Goal: Information Seeking & Learning: Learn about a topic

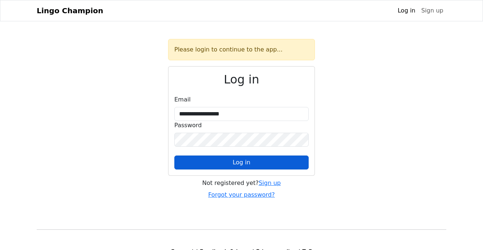
click at [238, 163] on span "Log in" at bounding box center [242, 162] width 18 height 7
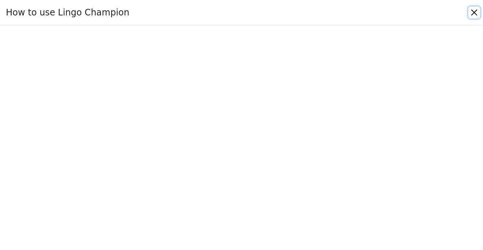
click at [472, 13] on button "Close" at bounding box center [475, 13] width 12 height 12
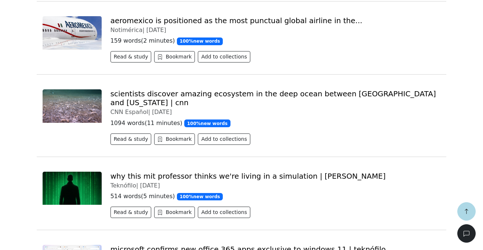
scroll to position [429, 0]
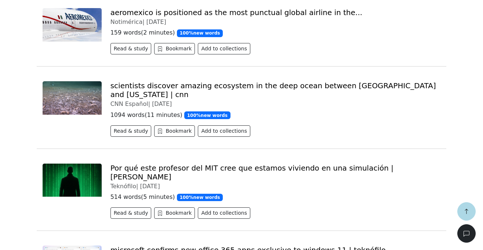
click at [176, 163] on link "Por qué este profesor del MIT cree que estamos viviendo en una simulación | [PE…" at bounding box center [252, 172] width 283 height 18
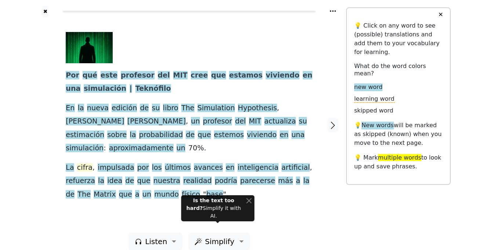
click at [81, 163] on span "cifra" at bounding box center [84, 167] width 15 height 9
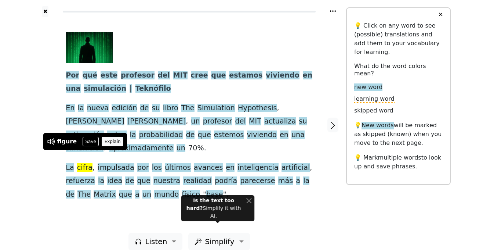
click at [107, 141] on button "Explain" at bounding box center [113, 142] width 22 height 10
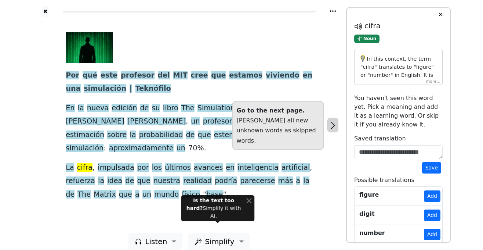
click at [332, 122] on icon "button" at bounding box center [333, 125] width 9 height 9
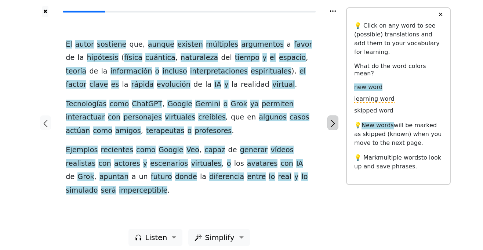
click at [331, 121] on icon "button" at bounding box center [333, 123] width 9 height 9
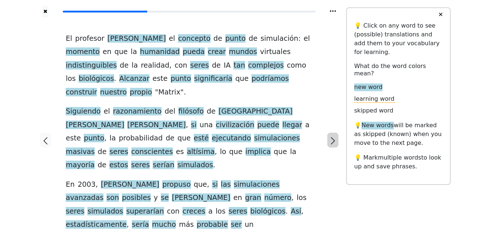
click at [335, 136] on icon "button" at bounding box center [333, 140] width 9 height 9
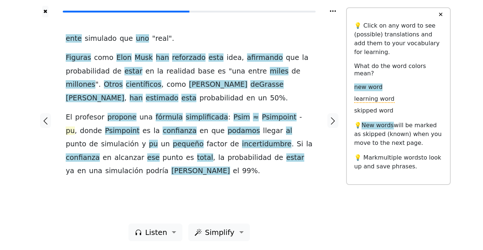
click at [75, 126] on span "pu" at bounding box center [70, 130] width 9 height 9
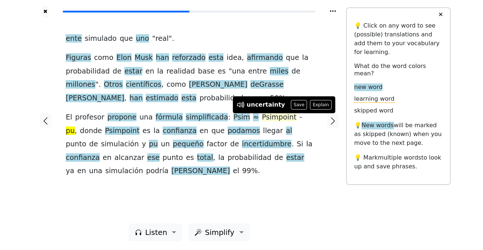
click at [262, 119] on span "Psimpoint" at bounding box center [279, 117] width 35 height 9
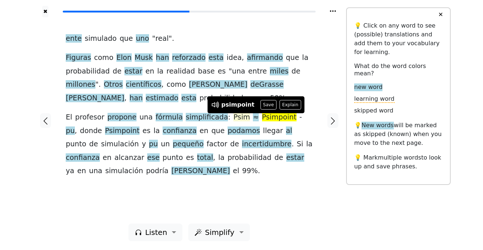
click at [234, 116] on span "Psim" at bounding box center [242, 117] width 17 height 9
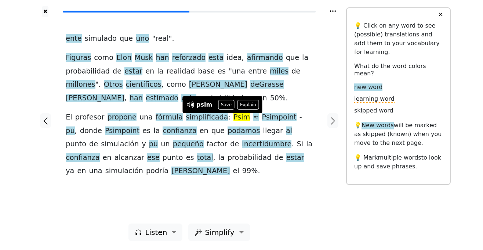
click at [299, 103] on div "ente simulado que uno " real ". Figuras como [PERSON_NAME] han reforzado esta i…" at bounding box center [189, 105] width 247 height 146
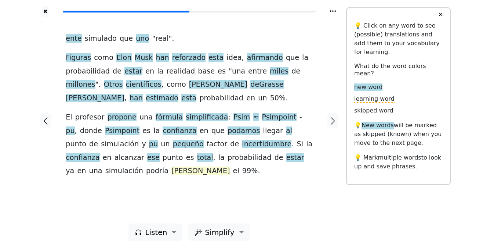
click at [230, 166] on span "[PERSON_NAME]" at bounding box center [201, 170] width 58 height 9
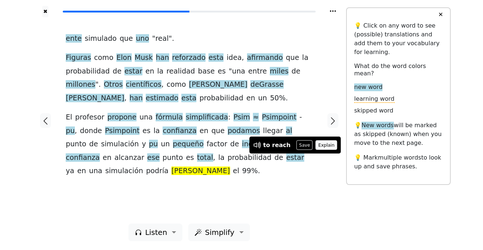
click at [316, 146] on button "Explain" at bounding box center [327, 145] width 22 height 10
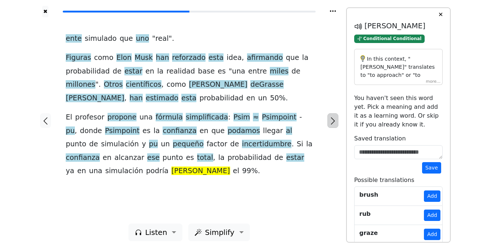
click at [335, 123] on icon "button" at bounding box center [333, 120] width 9 height 9
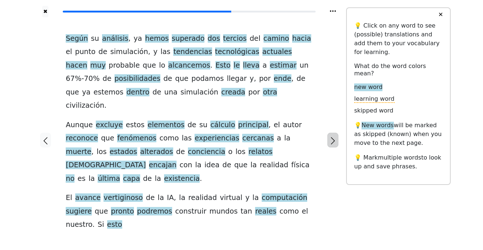
click at [333, 136] on icon "button" at bounding box center [333, 140] width 9 height 9
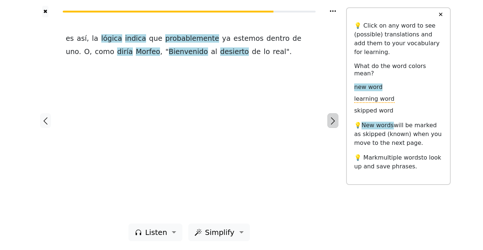
click at [333, 119] on icon "button" at bounding box center [333, 120] width 4 height 7
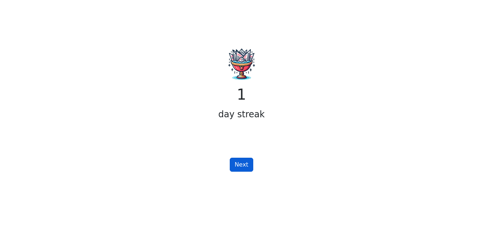
click at [242, 166] on button "Next" at bounding box center [241, 165] width 23 height 14
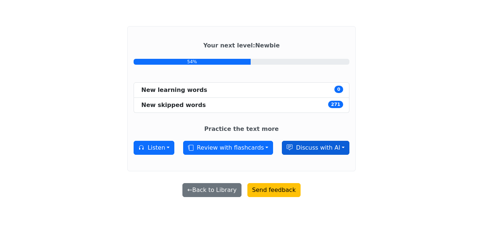
click at [306, 152] on button "Discuss with AI" at bounding box center [316, 148] width 68 height 14
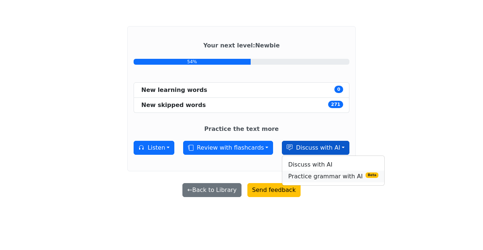
click at [308, 177] on link "Practice grammar with AI Beta" at bounding box center [333, 176] width 102 height 12
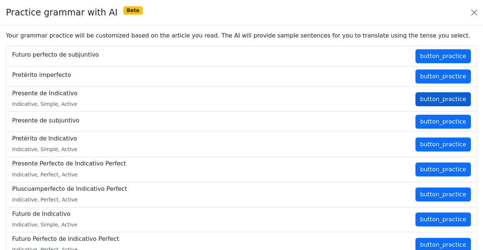
click at [441, 98] on button "button_practice" at bounding box center [443, 99] width 55 height 14
